Goal: Task Accomplishment & Management: Manage account settings

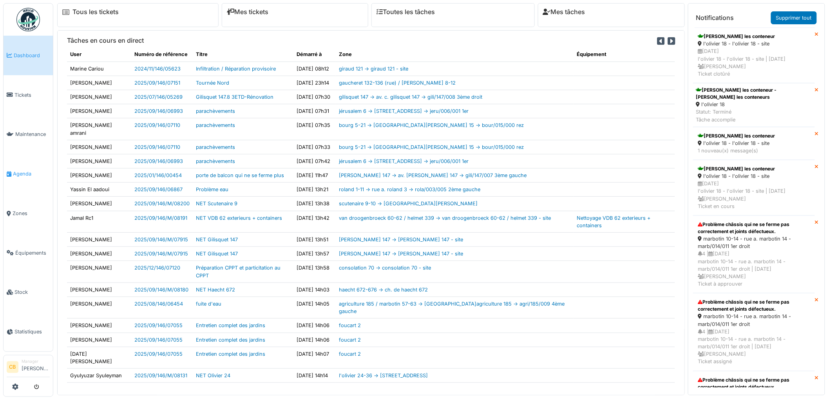
click at [22, 170] on span "Agenda" at bounding box center [31, 173] width 37 height 7
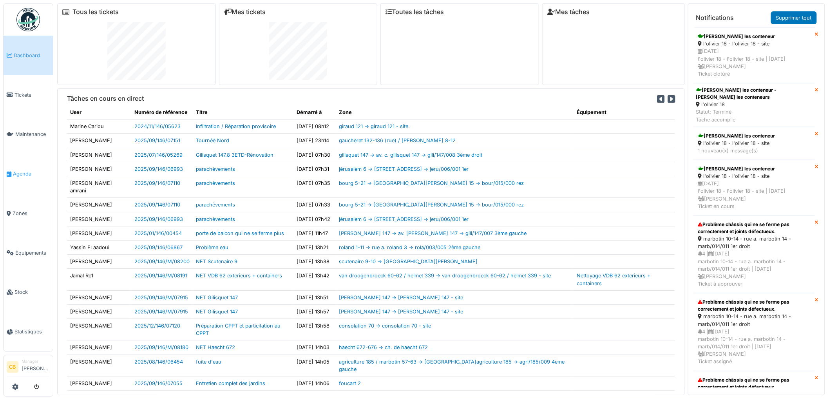
click at [22, 170] on span "Agenda" at bounding box center [31, 173] width 37 height 7
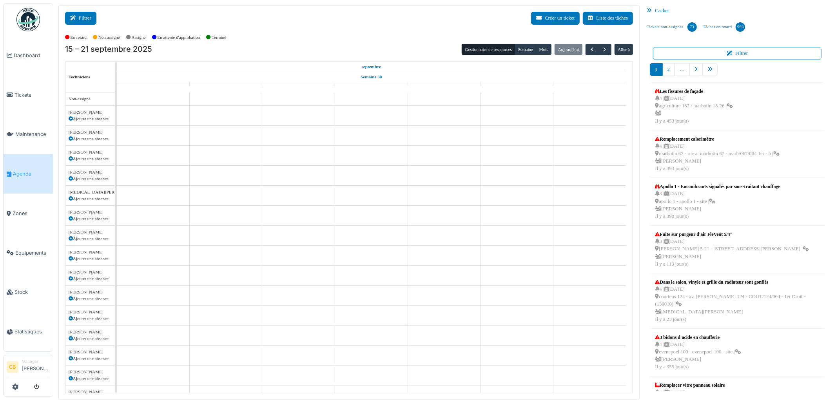
click at [80, 14] on button "Filtrer" at bounding box center [80, 18] width 31 height 13
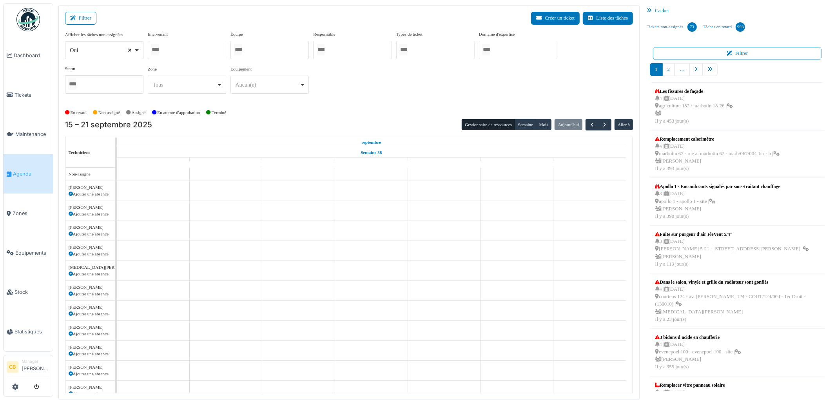
select select
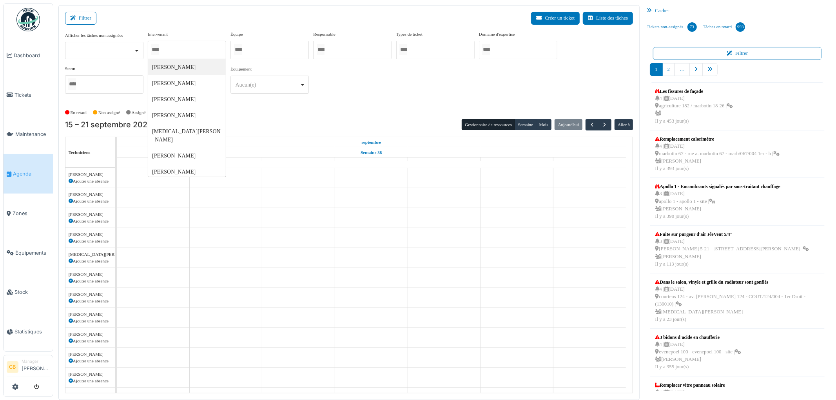
click at [159, 48] on input "Tous" at bounding box center [155, 49] width 8 height 11
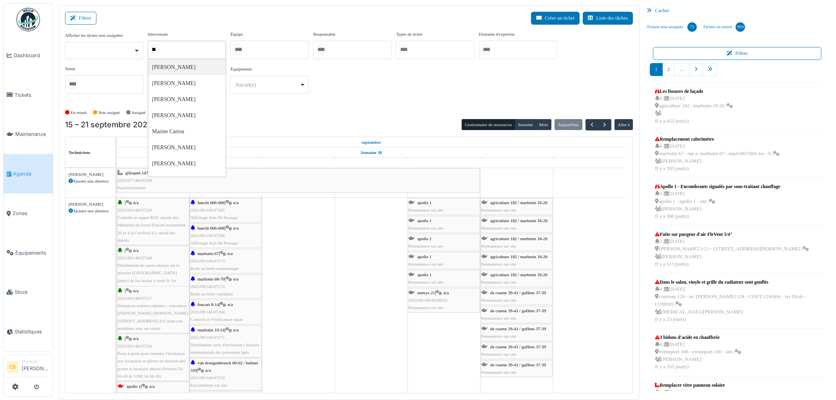
type input "***"
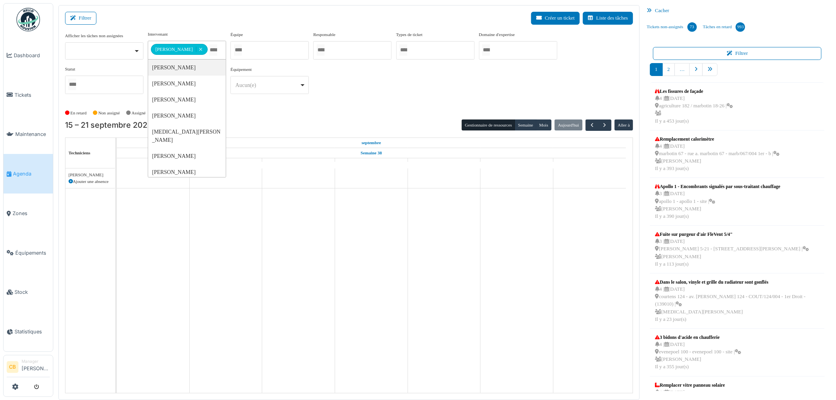
click at [379, 83] on div "**********" at bounding box center [349, 65] width 568 height 69
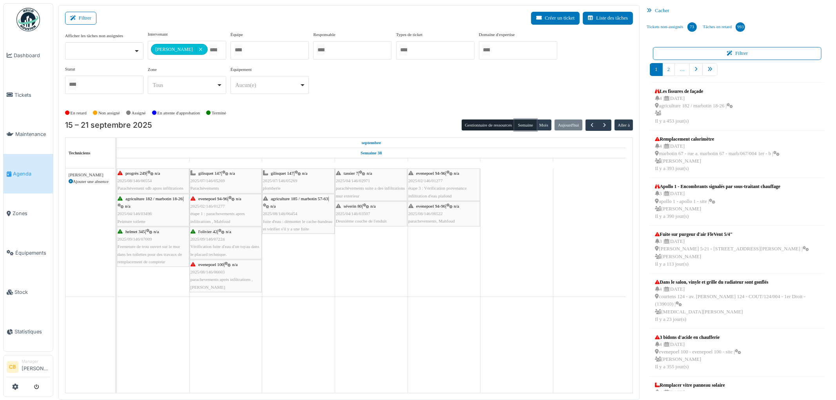
click at [530, 127] on button "Semaine" at bounding box center [526, 125] width 22 height 11
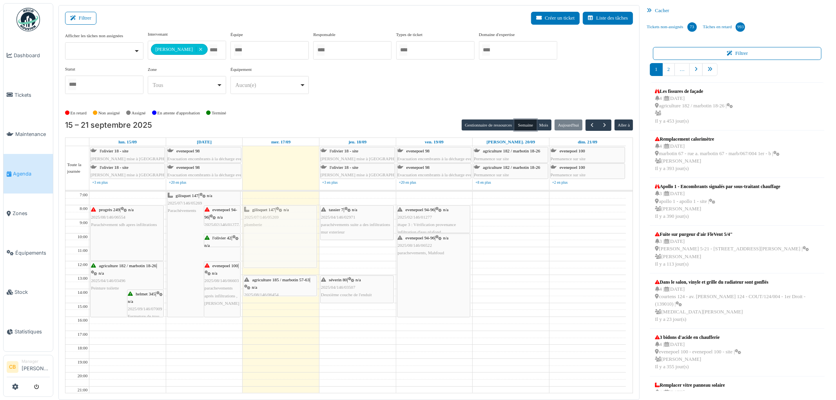
drag, startPoint x: 276, startPoint y: 239, endPoint x: 276, endPoint y: 243, distance: 3.9
click at [275, 247] on div "gilisquet 147 | n/a 2025/07/146/05269 plomberie agriculture 185 / marbotin 57-6…" at bounding box center [281, 310] width 76 height 237
click at [274, 283] on div "agriculture 185 / marbotin 57-63 | n/a 2025/08/146/06454 fuite d'eau : démonter…" at bounding box center [280, 295] width 72 height 38
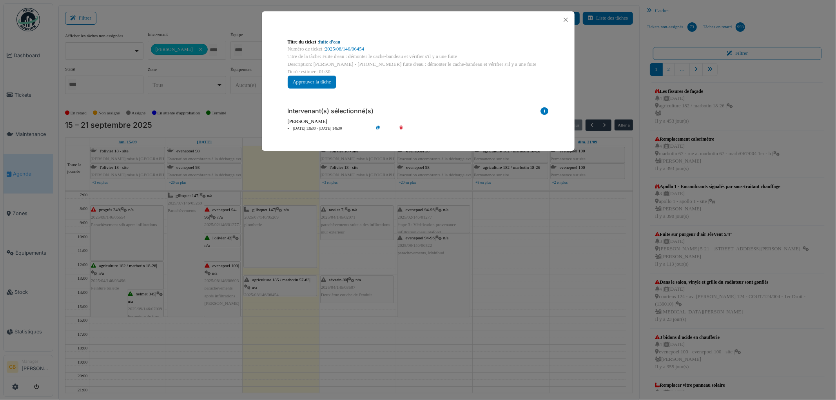
click at [339, 41] on link "fuite d'eau" at bounding box center [329, 41] width 21 height 5
click at [559, 23] on div at bounding box center [418, 19] width 313 height 17
click at [566, 20] on button "Close" at bounding box center [566, 20] width 11 height 11
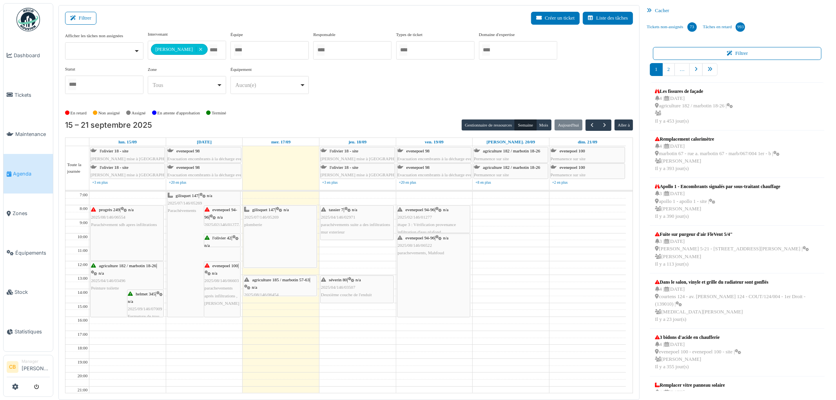
click at [274, 289] on div "agriculture 185 / marbotin 57-63 | n/a 2025/08/146/06454 fuite d'eau : démonter…" at bounding box center [280, 295] width 72 height 38
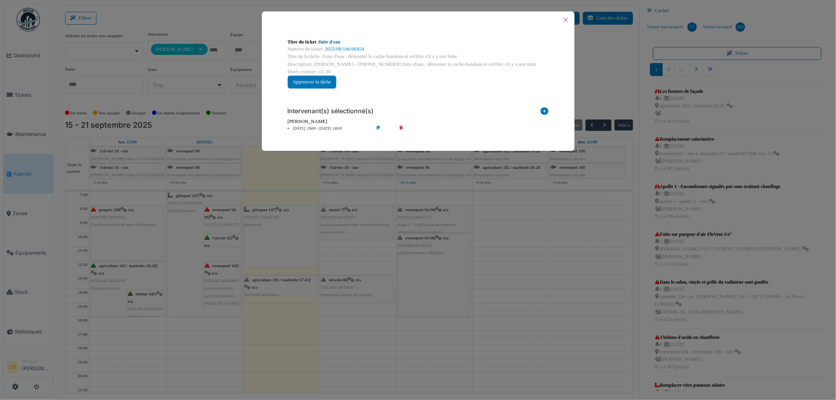
click at [337, 41] on link "fuite d'eau" at bounding box center [329, 41] width 21 height 5
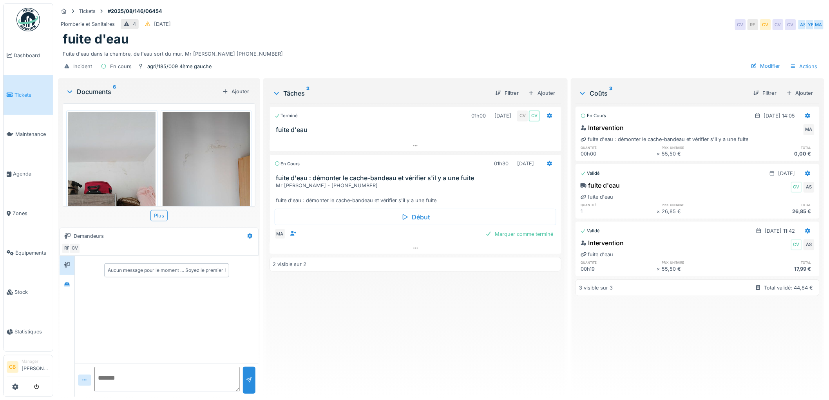
scroll to position [131, 0]
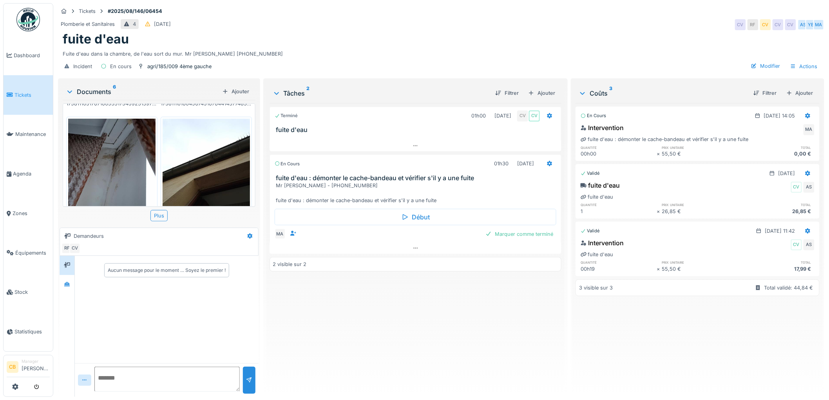
click at [128, 155] on img at bounding box center [111, 177] width 87 height 116
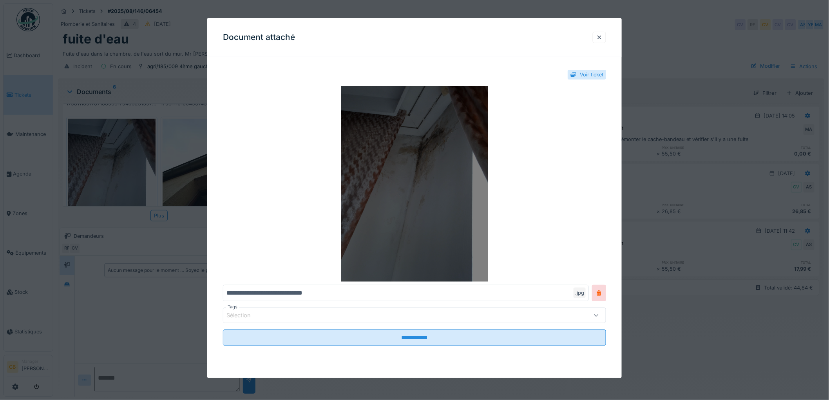
click at [403, 217] on img at bounding box center [414, 184] width 383 height 196
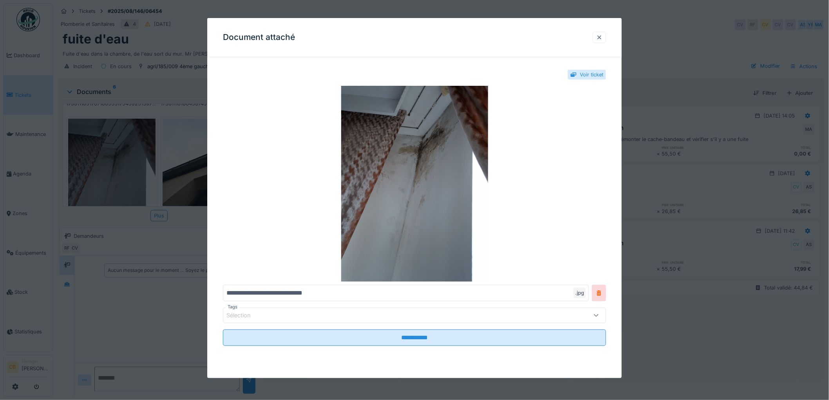
click at [603, 38] on div at bounding box center [600, 37] width 6 height 7
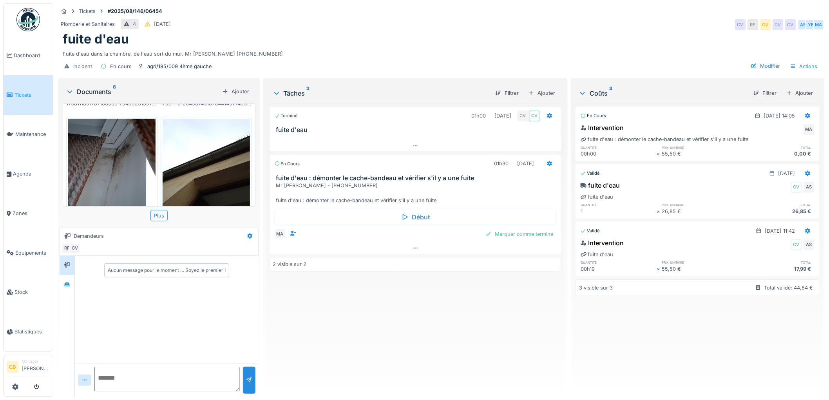
click at [216, 150] on img at bounding box center [206, 177] width 87 height 116
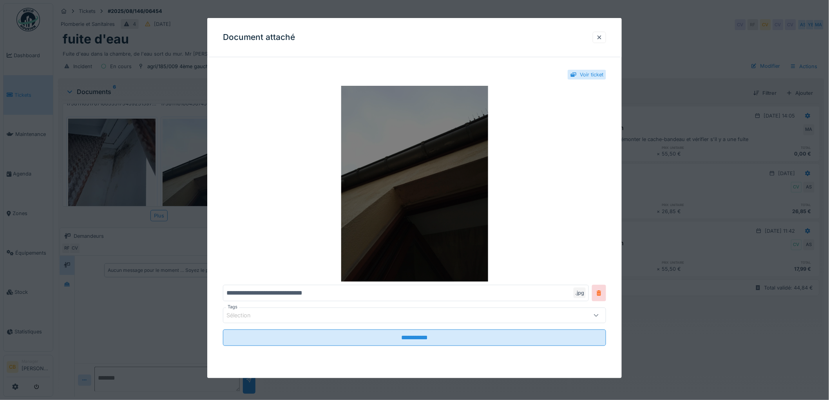
click at [465, 198] on img at bounding box center [414, 184] width 383 height 196
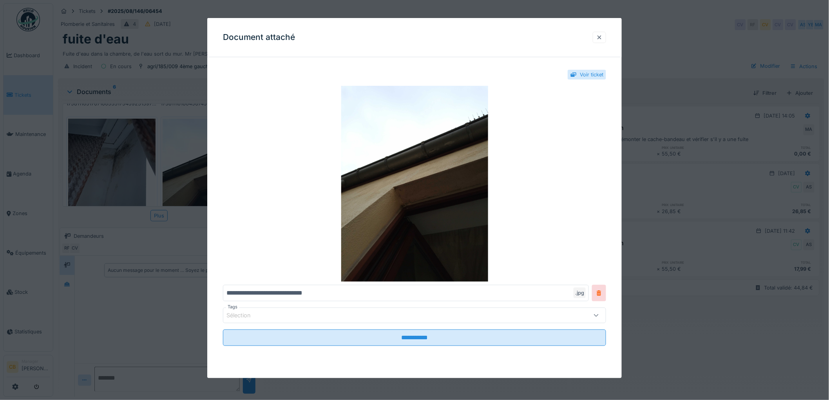
click at [603, 37] on div at bounding box center [600, 37] width 6 height 7
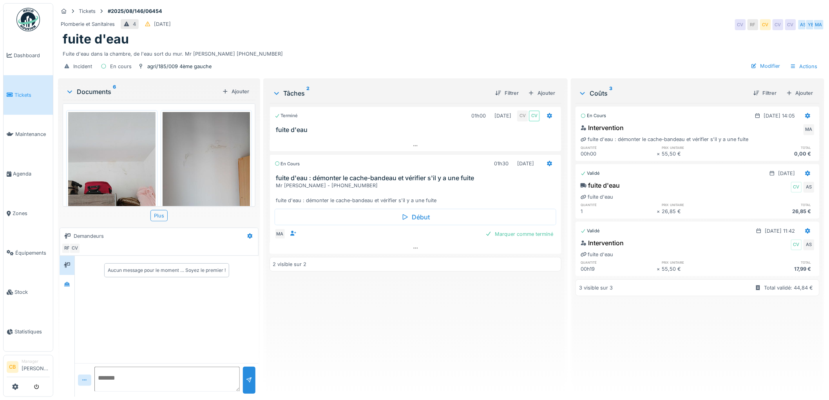
scroll to position [174, 0]
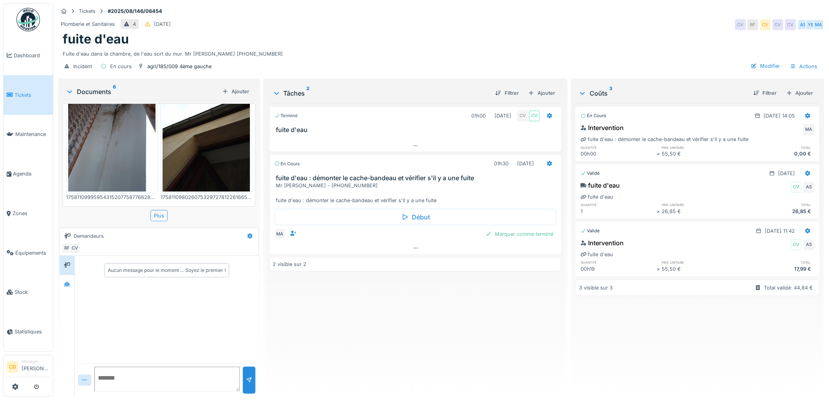
click at [183, 138] on img at bounding box center [206, 133] width 87 height 116
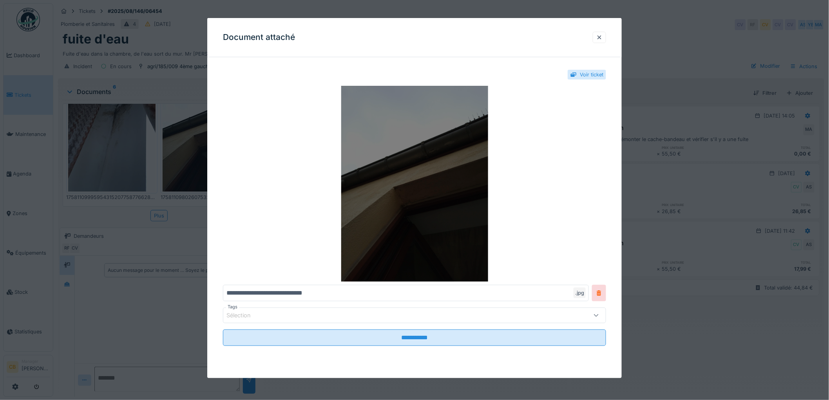
click at [416, 167] on img at bounding box center [414, 184] width 383 height 196
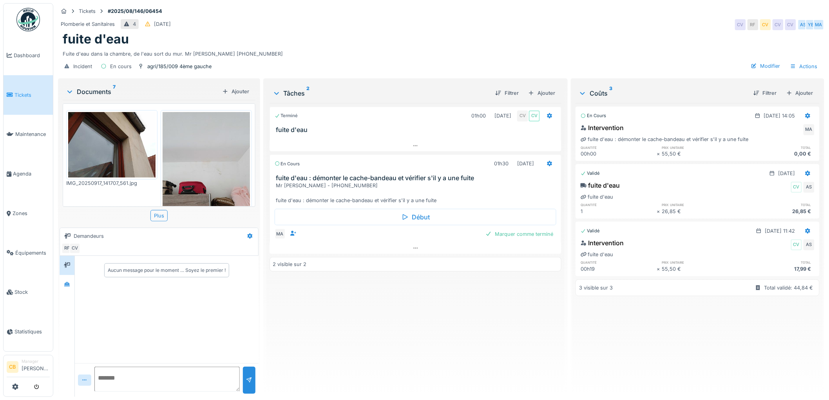
click at [103, 147] on img at bounding box center [111, 144] width 87 height 65
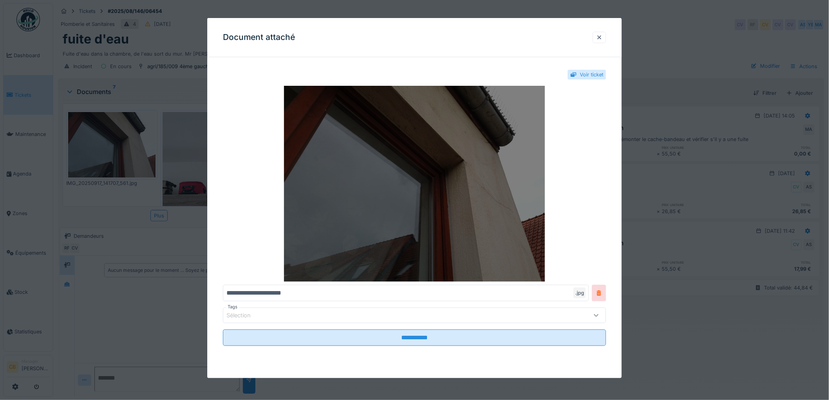
click at [293, 171] on img at bounding box center [414, 184] width 383 height 196
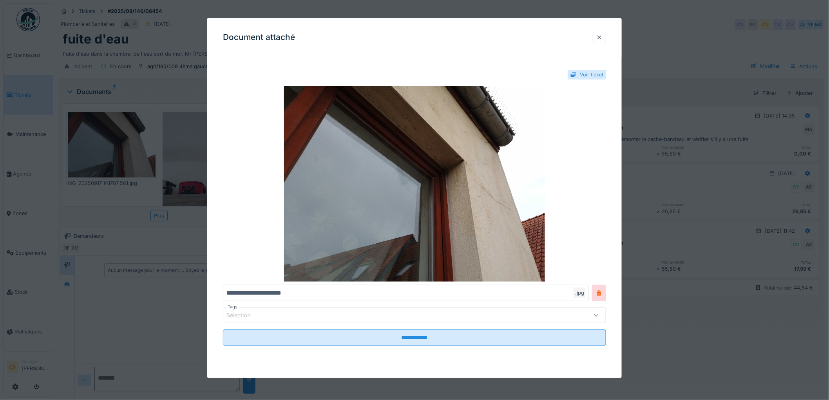
click at [606, 37] on div at bounding box center [599, 37] width 13 height 11
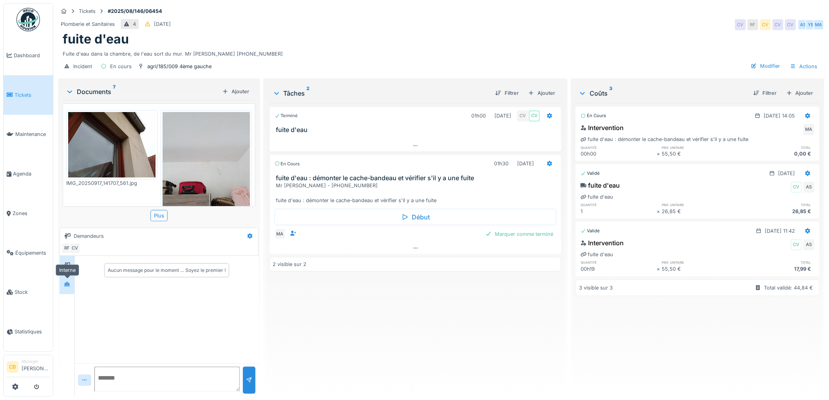
click at [70, 283] on icon at bounding box center [67, 284] width 6 height 5
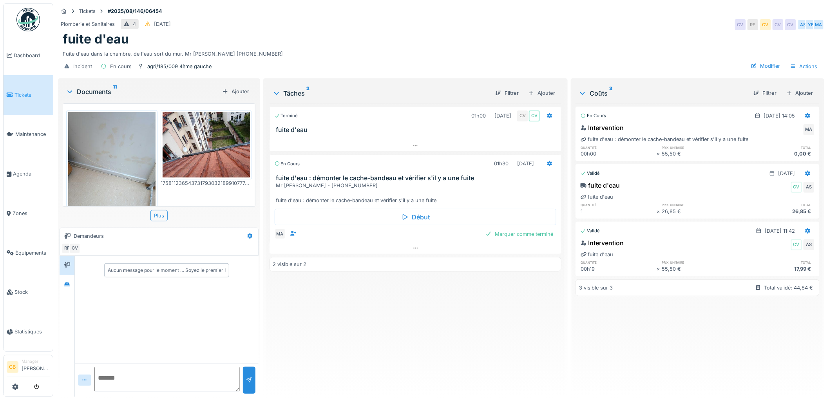
click at [186, 152] on img at bounding box center [206, 144] width 87 height 65
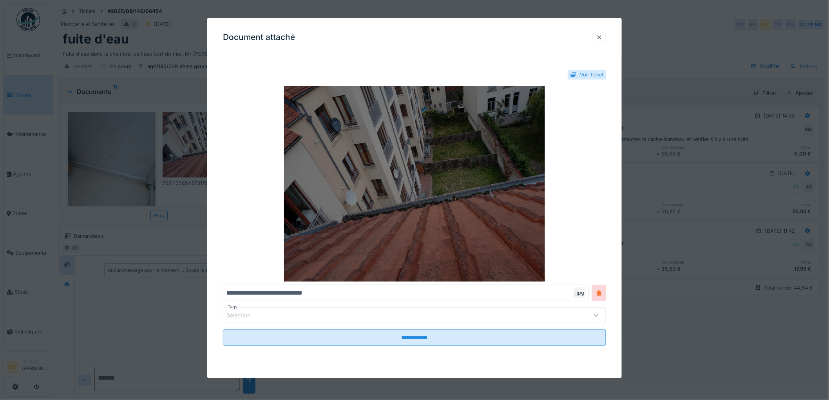
click at [417, 197] on img at bounding box center [414, 184] width 383 height 196
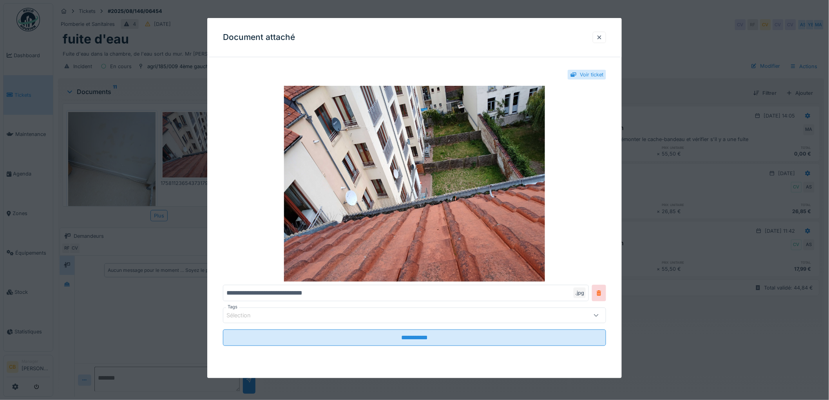
click at [602, 40] on div at bounding box center [600, 37] width 6 height 7
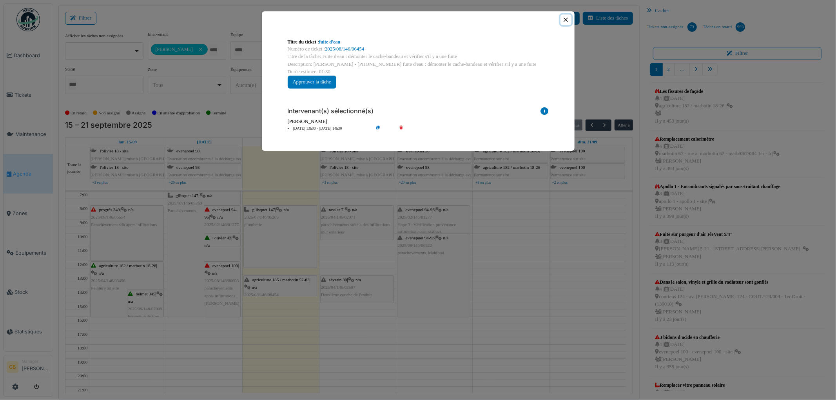
click at [566, 18] on button "Close" at bounding box center [566, 20] width 11 height 11
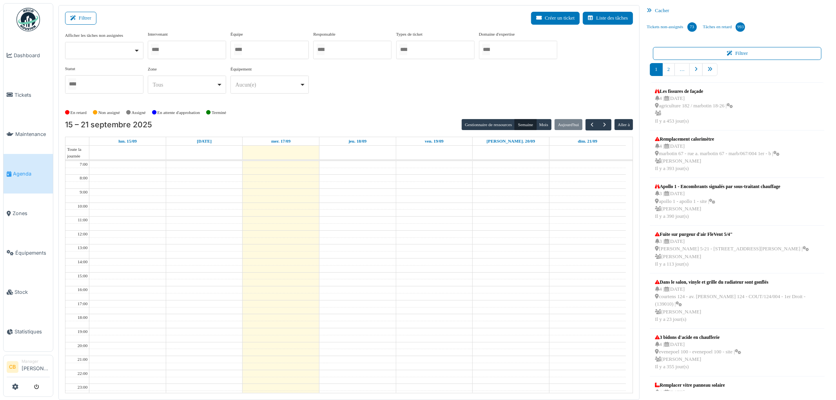
click at [314, 109] on div "En retard Non assigné Assigné En attente d'approbation Terminé" at bounding box center [349, 112] width 568 height 13
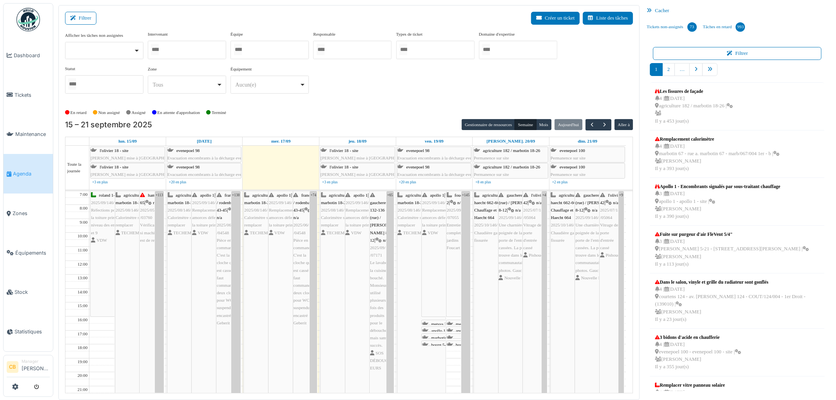
click at [22, 14] on img at bounding box center [28, 20] width 24 height 24
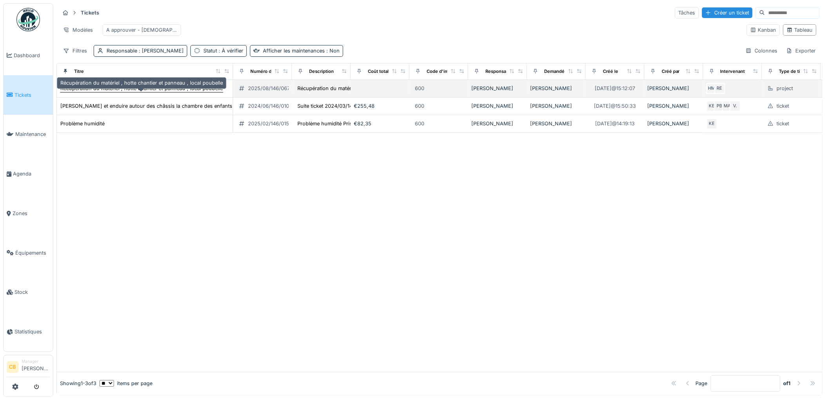
click at [210, 92] on div "Récupération du matériel , hotte chantier et panneau , local poubelle" at bounding box center [141, 88] width 163 height 7
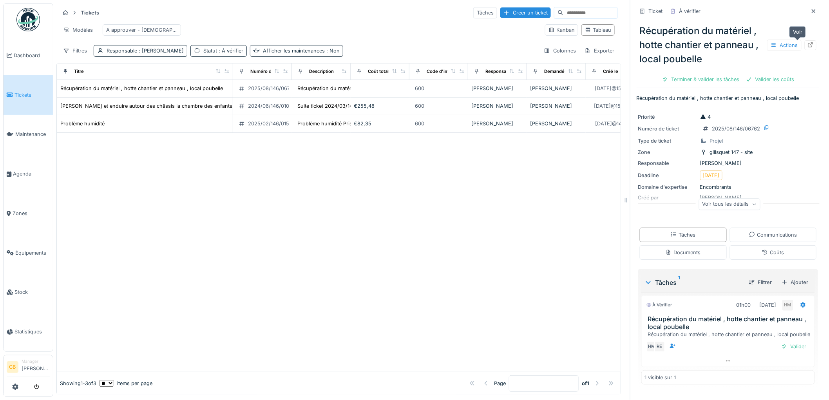
click at [809, 44] on icon at bounding box center [811, 44] width 5 height 5
click at [29, 171] on span "Agenda" at bounding box center [31, 173] width 37 height 7
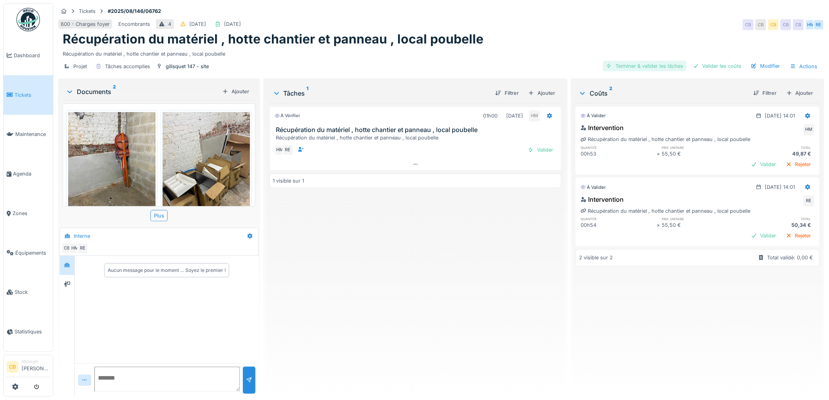
click at [662, 63] on div "Terminer & valider les tâches" at bounding box center [645, 66] width 84 height 11
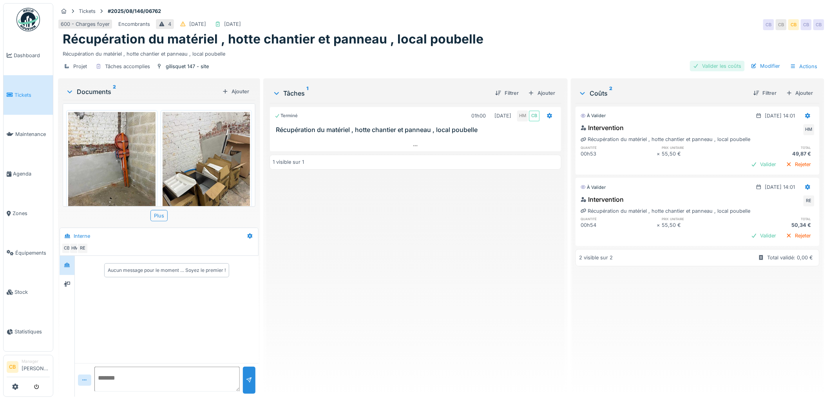
click at [714, 68] on div "Valider les coûts" at bounding box center [717, 66] width 55 height 11
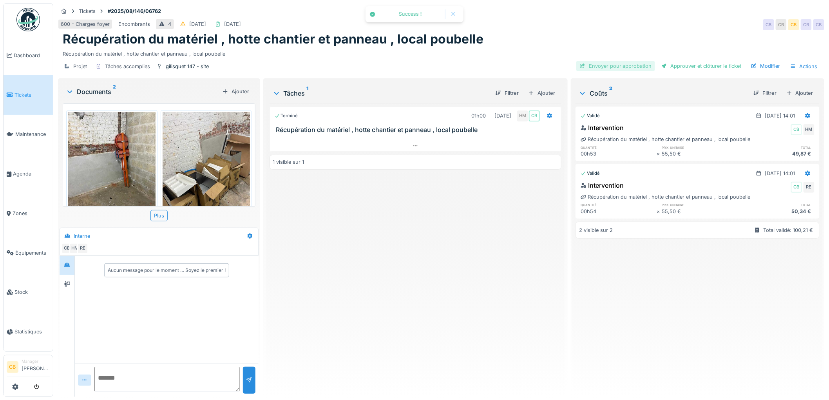
click at [620, 63] on div "Envoyer pour approbation" at bounding box center [616, 66] width 79 height 11
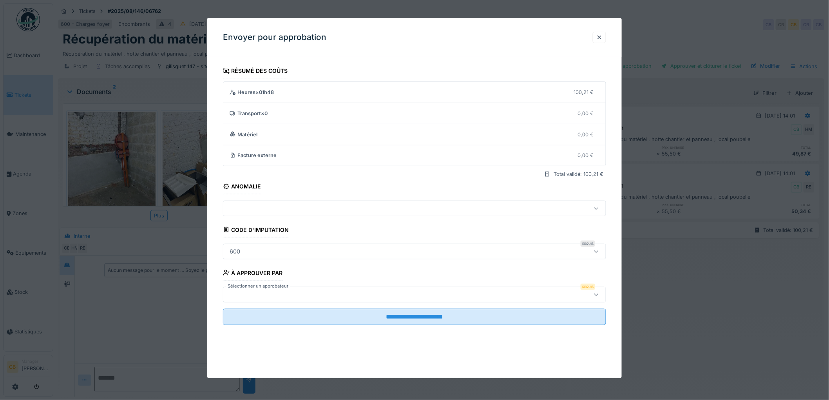
scroll to position [6, 0]
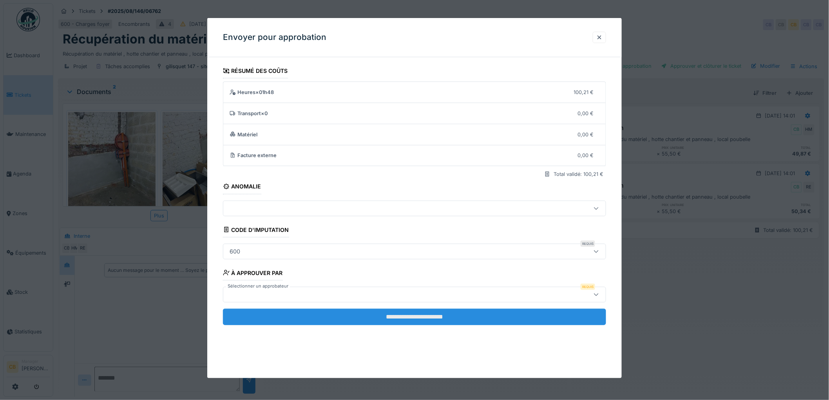
click at [455, 317] on input "**********" at bounding box center [414, 317] width 383 height 16
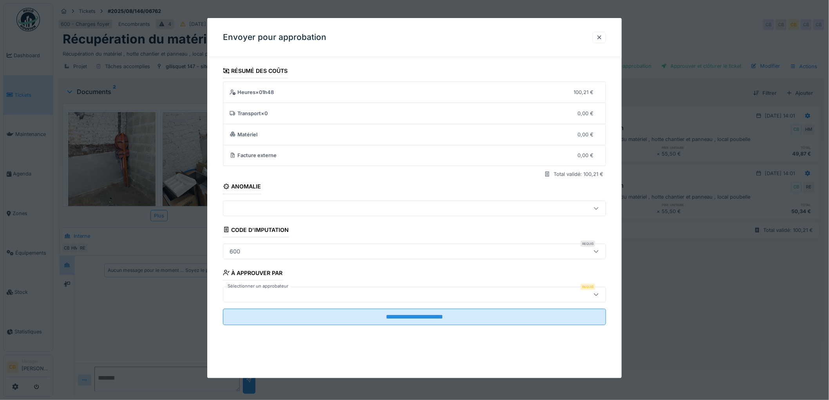
click at [270, 292] on div at bounding box center [393, 294] width 332 height 9
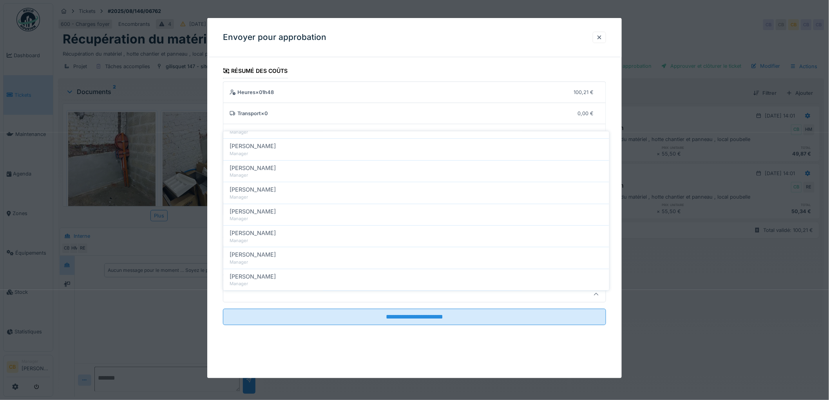
scroll to position [131, 0]
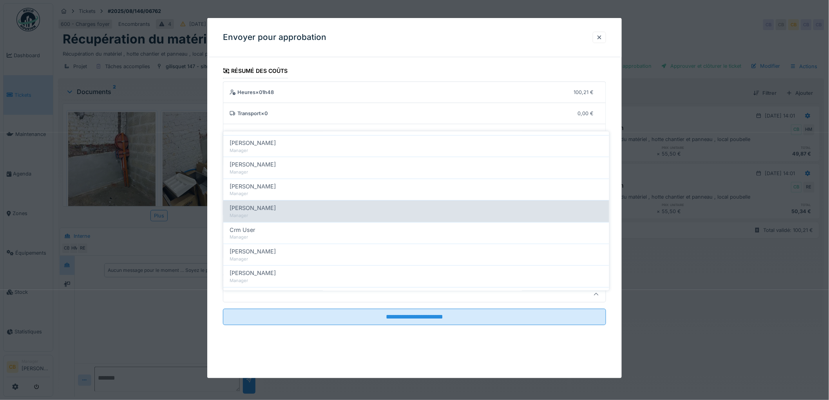
click at [271, 204] on span "[PERSON_NAME]" at bounding box center [253, 208] width 46 height 9
type input "****"
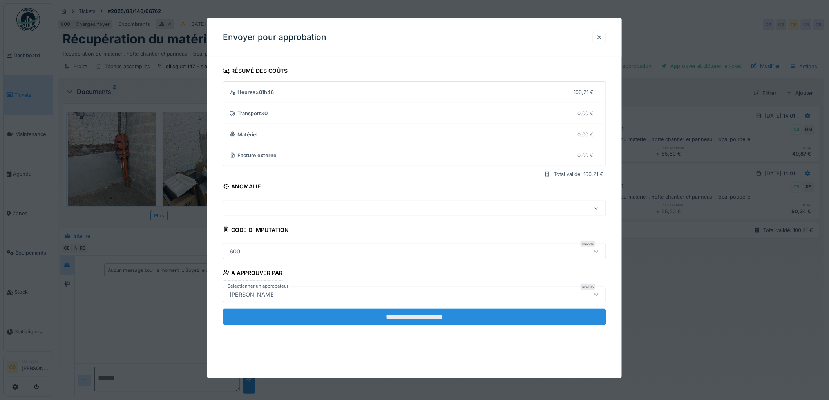
click at [393, 319] on input "**********" at bounding box center [414, 317] width 383 height 16
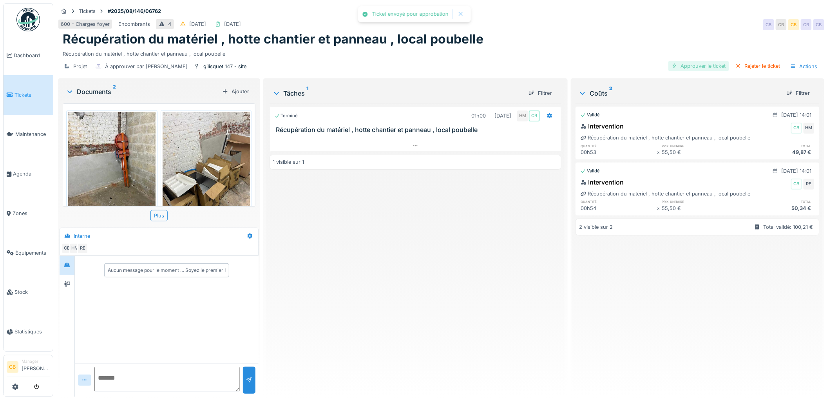
click at [677, 62] on div "Approuver le ticket" at bounding box center [699, 66] width 61 height 11
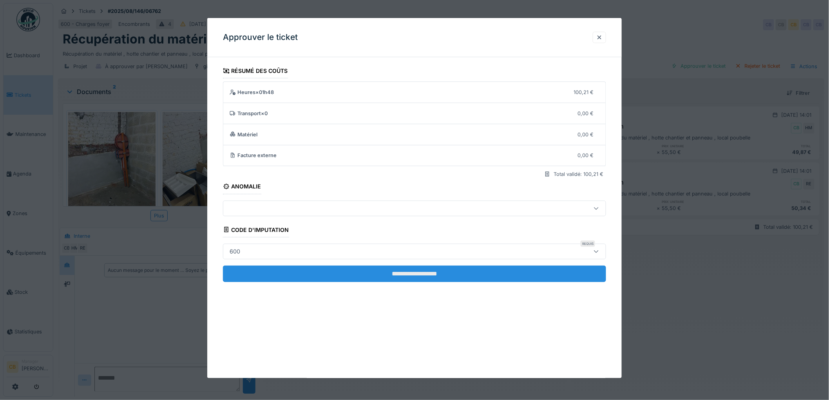
click at [379, 272] on input "**********" at bounding box center [414, 274] width 383 height 16
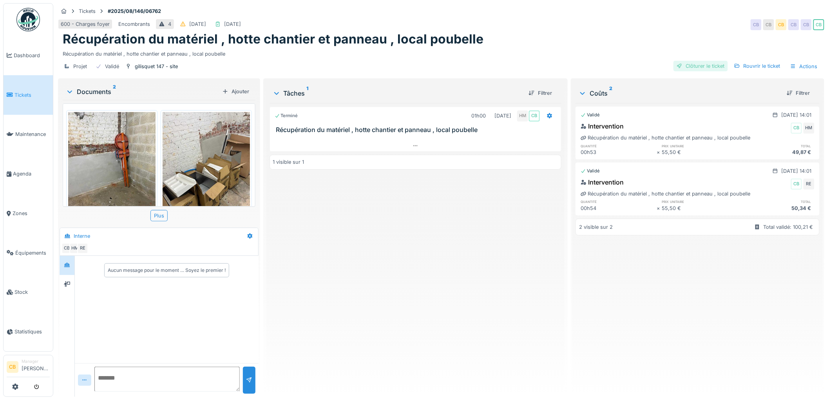
click at [707, 61] on div "Clôturer le ticket" at bounding box center [701, 66] width 54 height 11
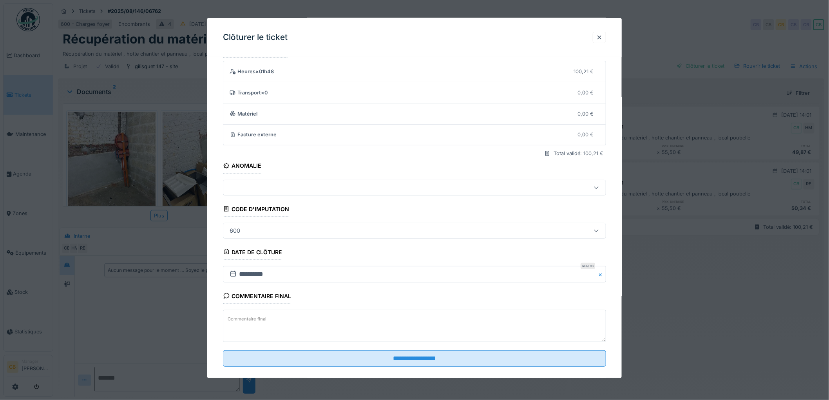
scroll to position [32, 0]
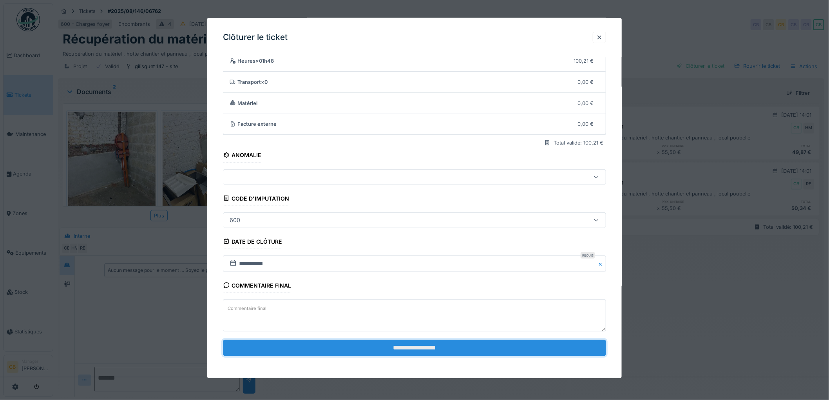
click at [432, 346] on input "**********" at bounding box center [414, 348] width 383 height 16
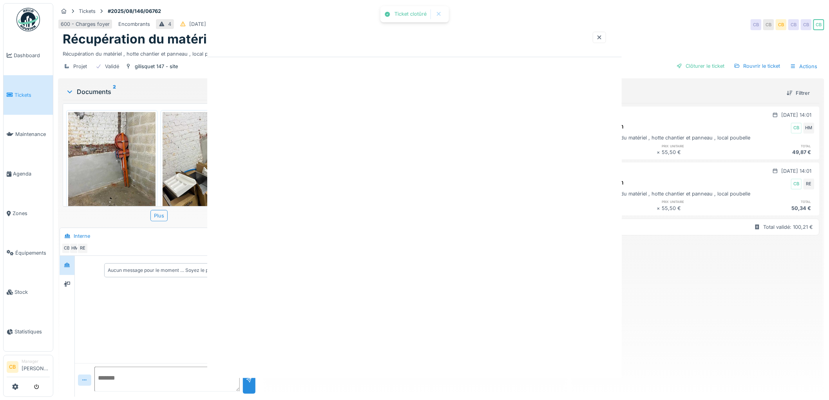
scroll to position [0, 0]
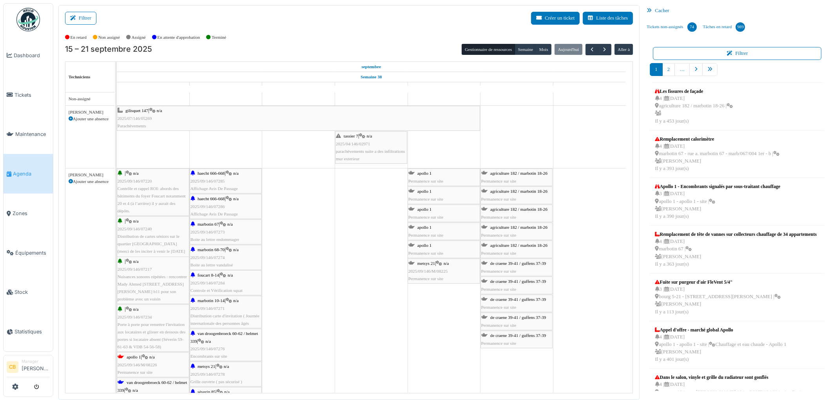
click at [31, 178] on link "Agenda" at bounding box center [28, 174] width 49 height 40
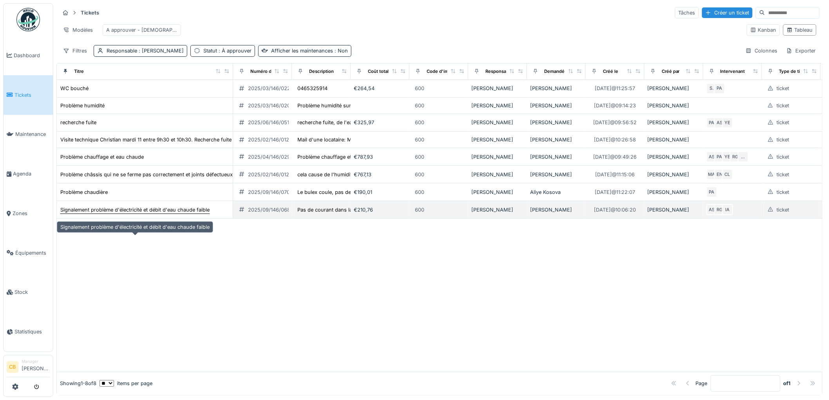
click at [178, 214] on div "Signalement problème d'électricité et débit d'eau chaude faible" at bounding box center [134, 209] width 149 height 7
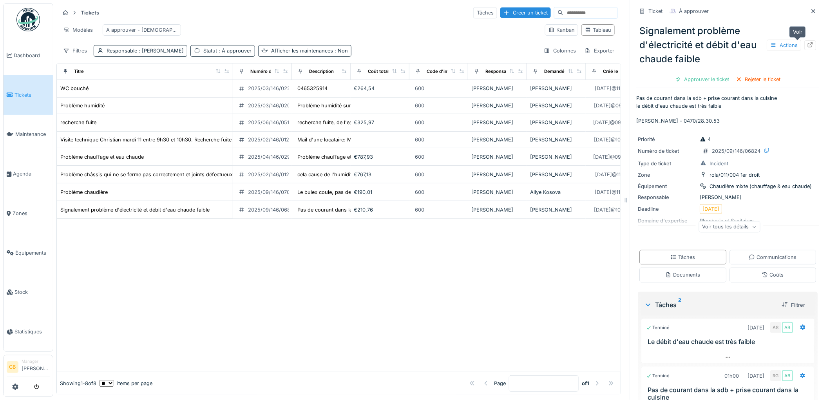
click at [808, 45] on icon at bounding box center [811, 44] width 6 height 5
click at [101, 109] on div "Problème humidité" at bounding box center [82, 105] width 44 height 7
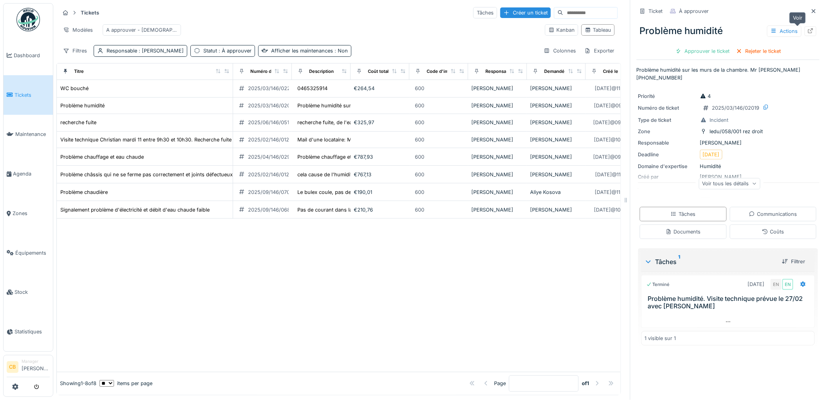
click at [808, 28] on icon at bounding box center [811, 30] width 6 height 5
click at [83, 92] on div "WC bouché" at bounding box center [74, 88] width 28 height 7
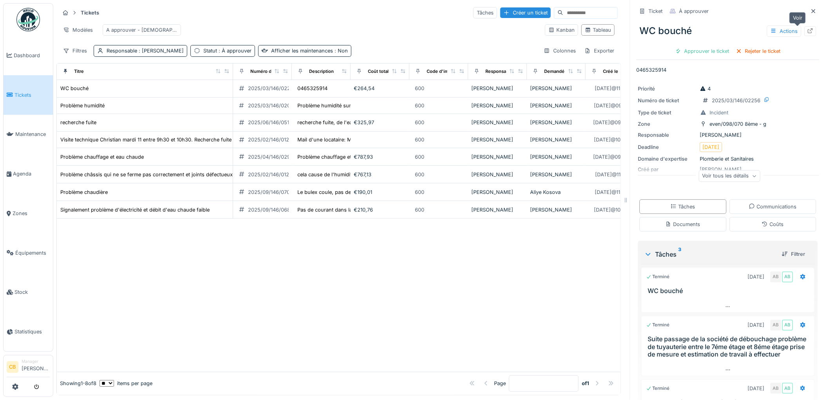
click at [808, 34] on div at bounding box center [811, 30] width 6 height 7
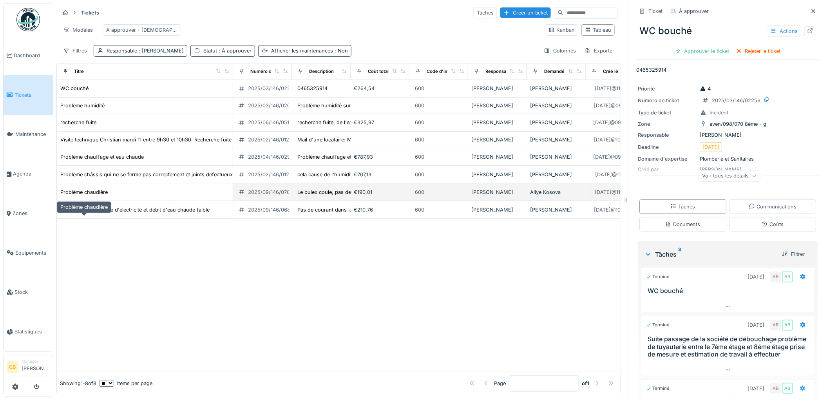
click at [103, 196] on div "Problème chaudière" at bounding box center [83, 192] width 47 height 7
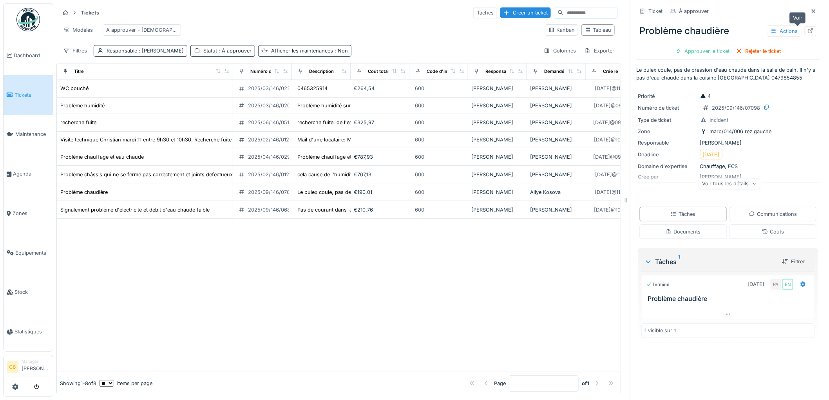
click at [808, 34] on div at bounding box center [811, 30] width 6 height 7
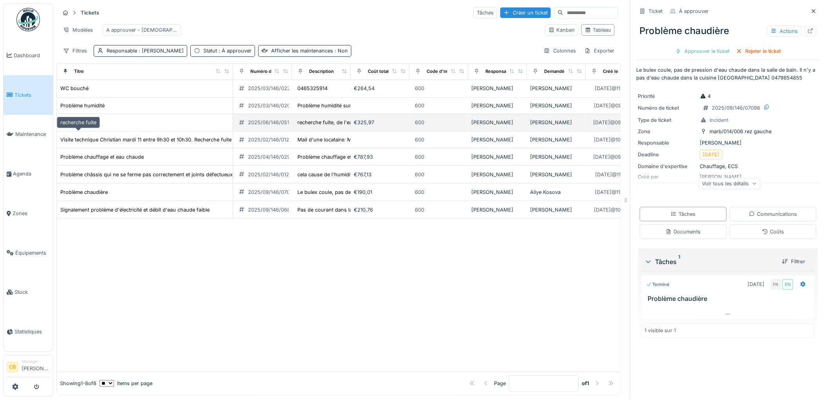
click at [91, 127] on div "recherche fuite" at bounding box center [78, 122] width 37 height 8
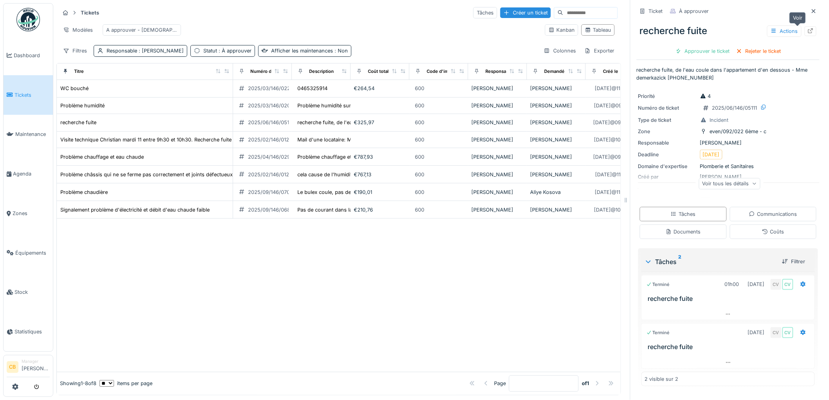
click at [809, 31] on icon at bounding box center [811, 30] width 5 height 5
drag, startPoint x: 234, startPoint y: 159, endPoint x: 272, endPoint y: 158, distance: 38.8
click at [272, 148] on td "2025/02/146/01296" at bounding box center [262, 140] width 59 height 16
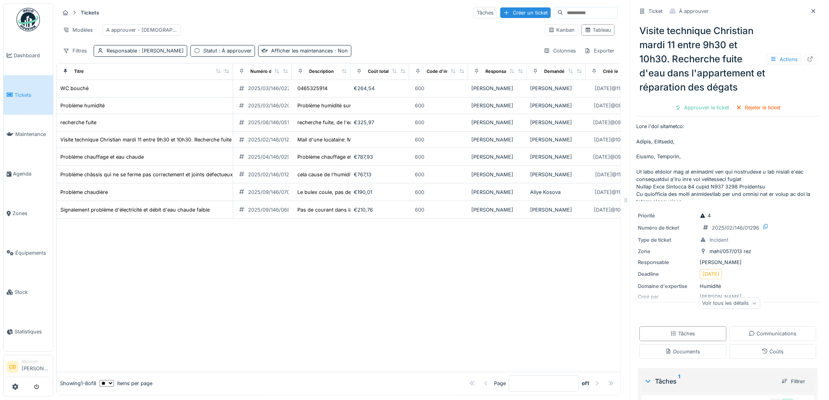
click at [26, 19] on img at bounding box center [28, 20] width 24 height 24
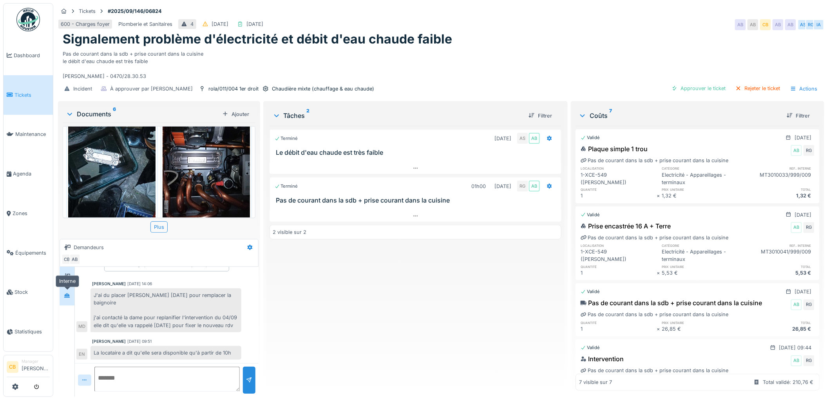
click at [68, 296] on icon at bounding box center [66, 296] width 5 height 4
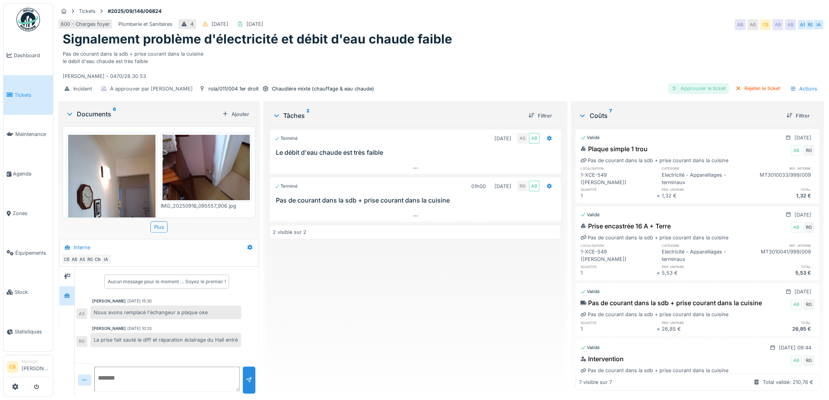
click at [698, 92] on div "Approuver le ticket" at bounding box center [699, 88] width 61 height 11
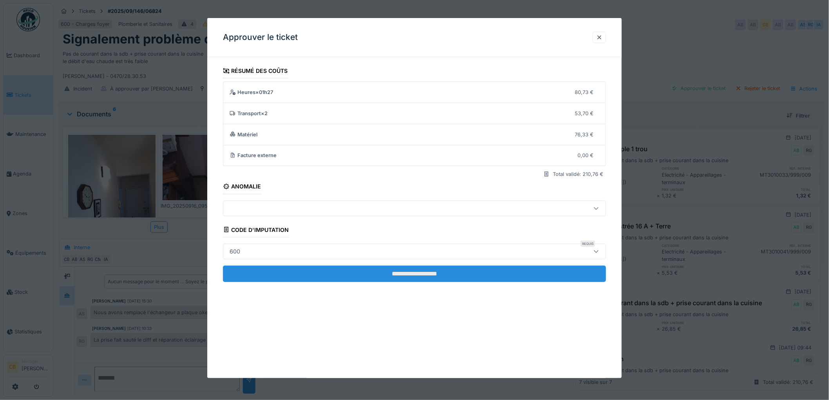
click at [423, 273] on input "**********" at bounding box center [414, 274] width 383 height 16
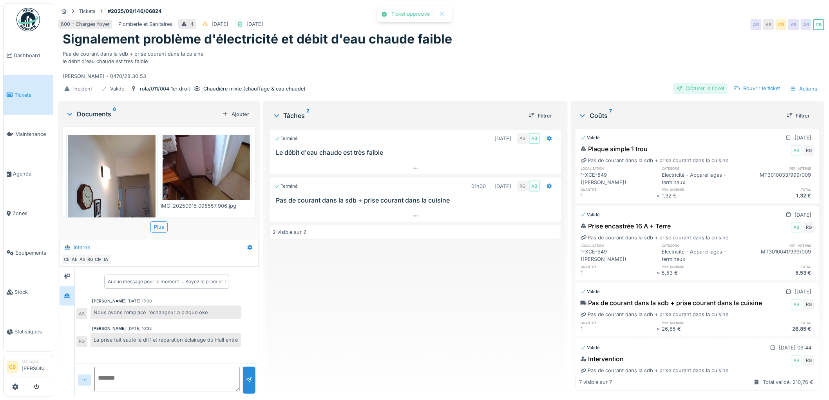
click at [689, 90] on div "Clôturer le ticket" at bounding box center [701, 88] width 54 height 11
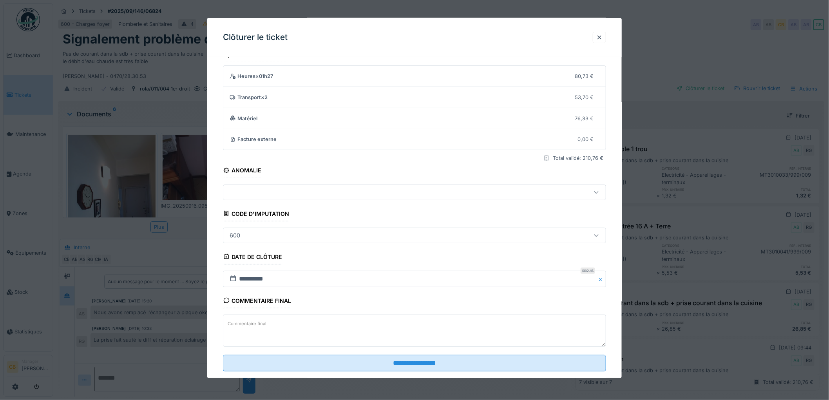
scroll to position [32, 0]
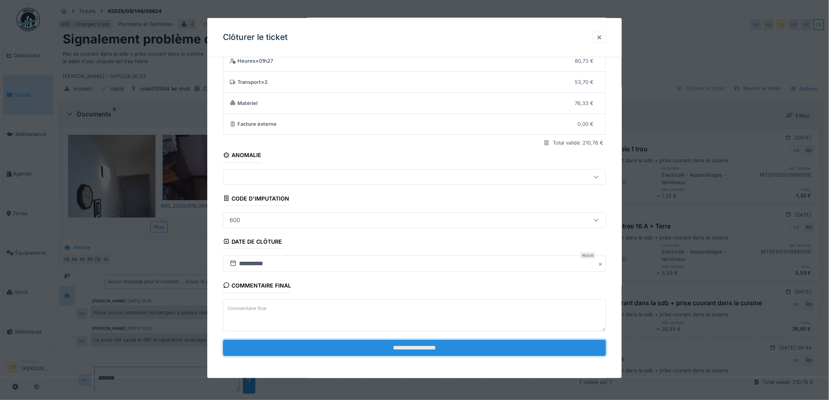
click at [401, 343] on input "**********" at bounding box center [414, 348] width 383 height 16
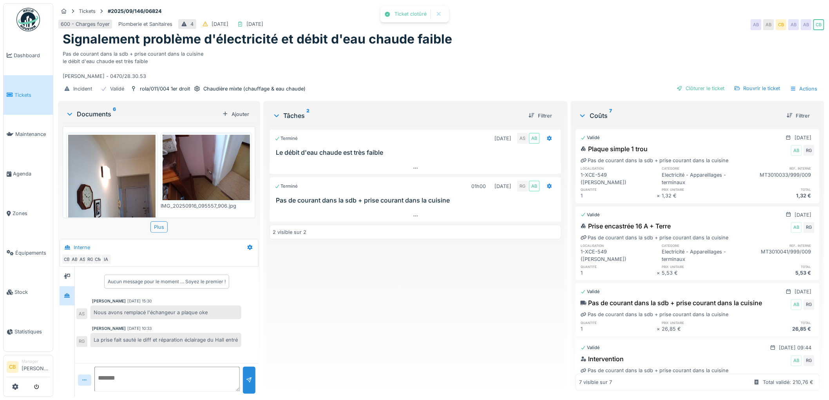
scroll to position [8, 0]
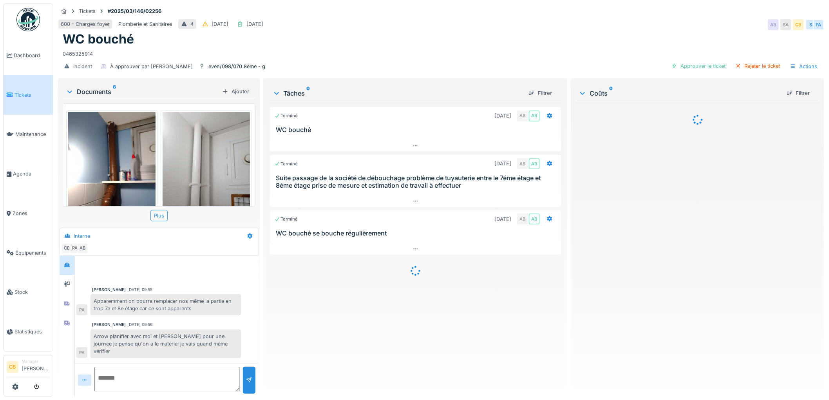
scroll to position [82, 0]
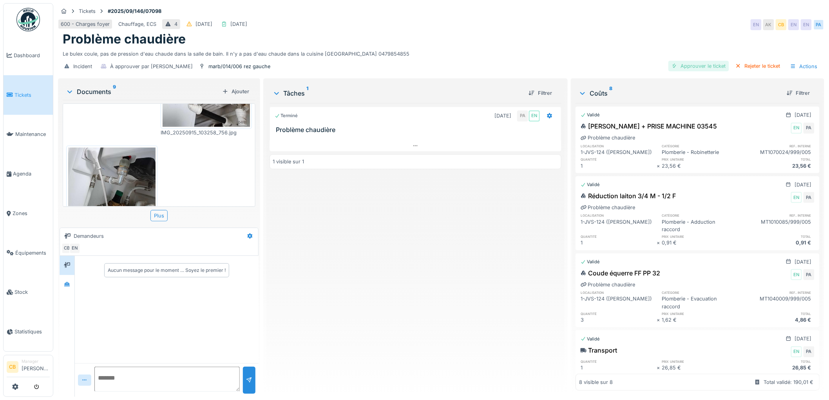
click at [692, 62] on div "Approuver le ticket" at bounding box center [699, 66] width 61 height 11
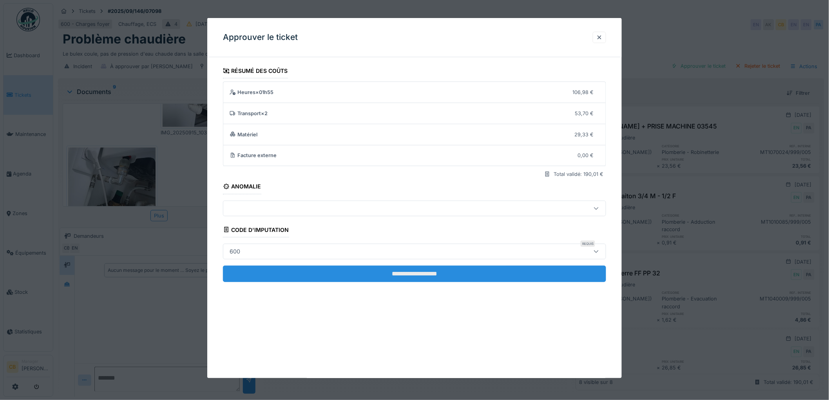
click at [402, 272] on input "**********" at bounding box center [414, 274] width 383 height 16
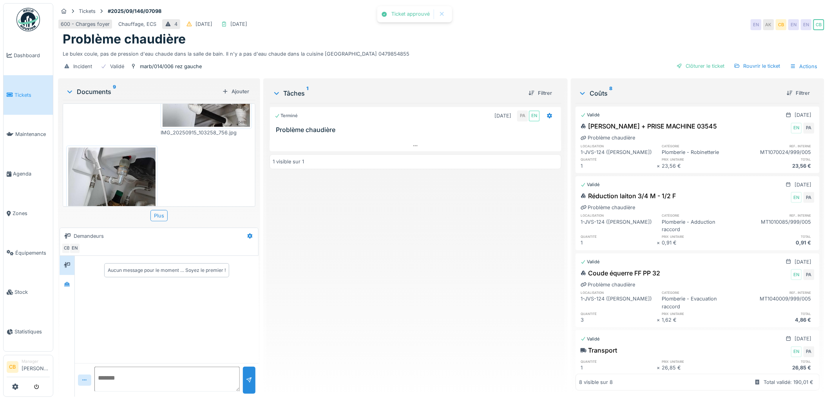
click at [703, 61] on div "Clôturer le ticket" at bounding box center [701, 66] width 54 height 11
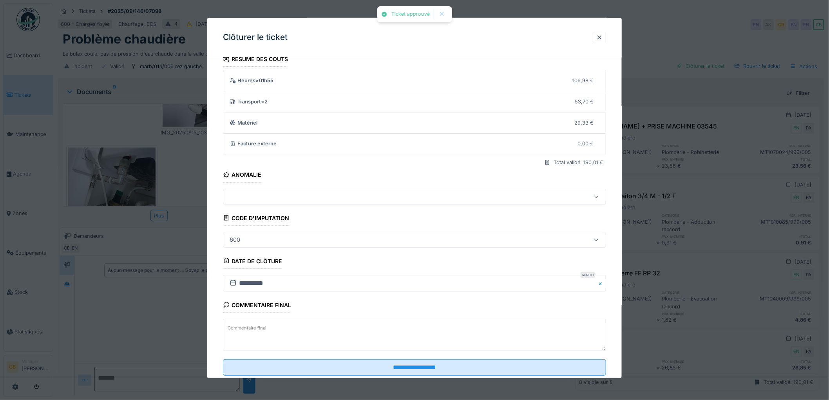
scroll to position [32, 0]
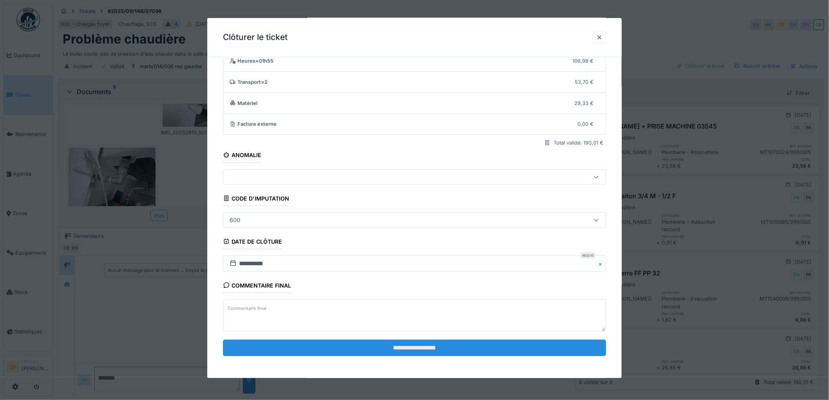
click at [429, 350] on input "**********" at bounding box center [414, 348] width 383 height 16
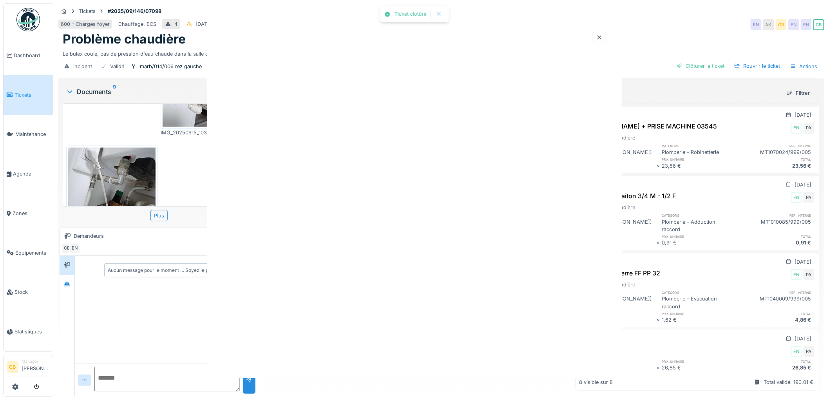
scroll to position [0, 0]
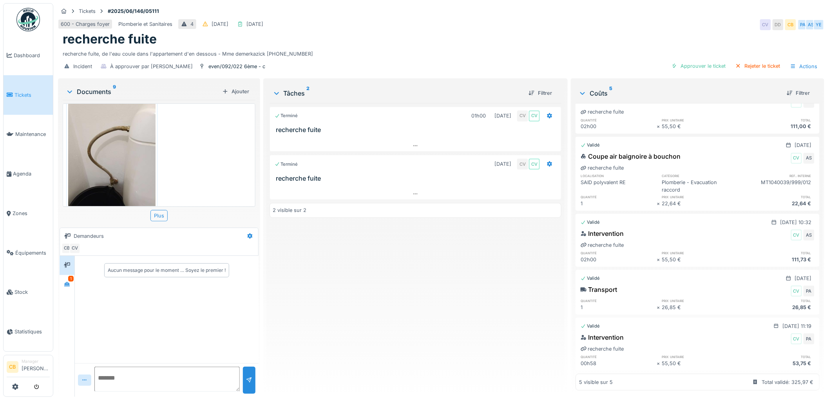
scroll to position [6, 0]
click at [72, 280] on div at bounding box center [67, 285] width 12 height 10
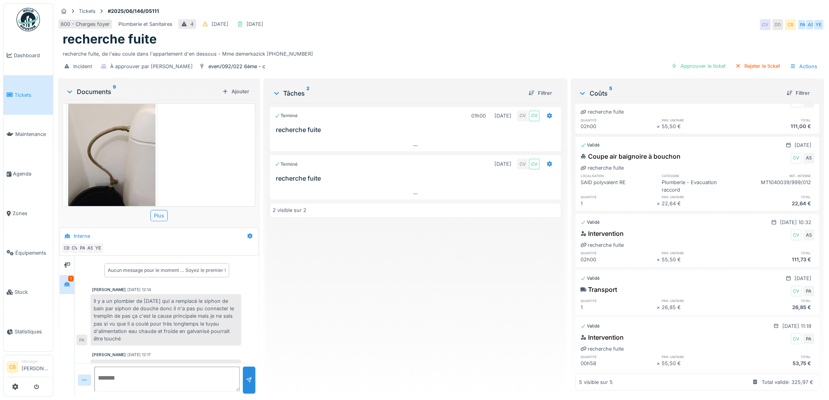
scroll to position [24, 0]
